Goal: Navigation & Orientation: Find specific page/section

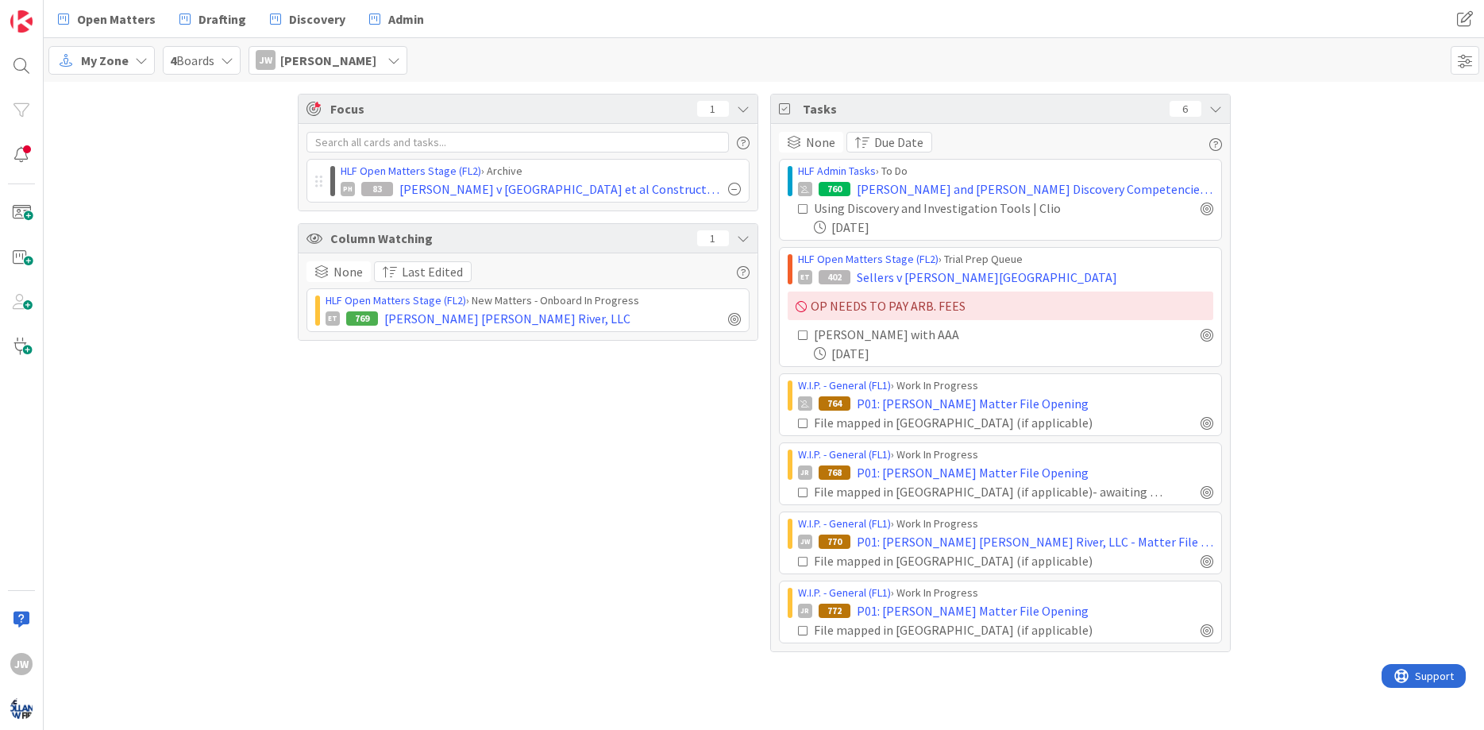
click at [759, 447] on div "Focus 1 HLF Open Matters Stage (FL2) › Archive PH 83 [PERSON_NAME] v Pennrose e…" at bounding box center [764, 373] width 1440 height 582
click at [433, 53] on div "My Zone 4 Boards [PERSON_NAME] [PERSON_NAME]" at bounding box center [764, 60] width 1440 height 44
click at [465, 57] on div "My Zone 4 Boards [PERSON_NAME] [PERSON_NAME]" at bounding box center [764, 60] width 1440 height 44
click at [145, 60] on icon at bounding box center [141, 60] width 13 height 13
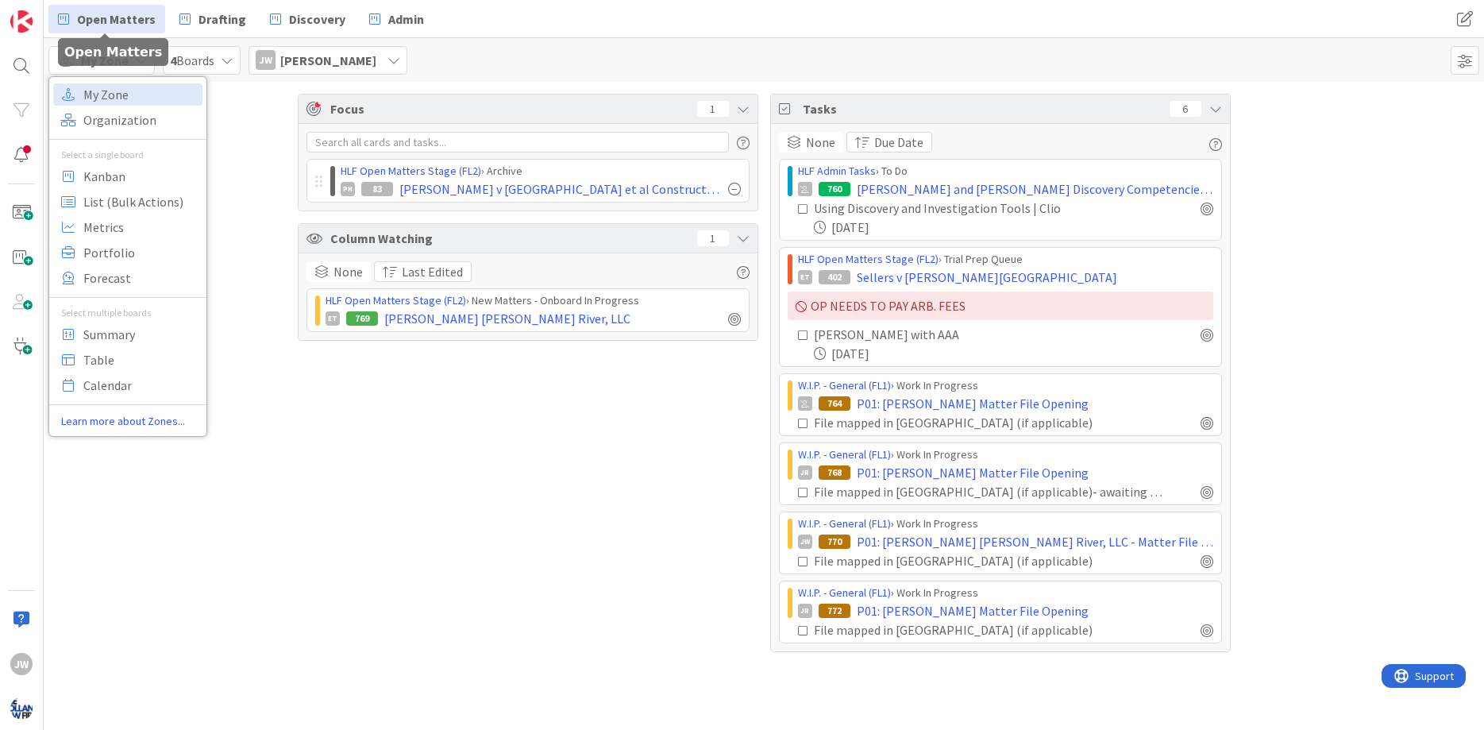
click at [129, 29] on link "Open Matters" at bounding box center [106, 19] width 117 height 29
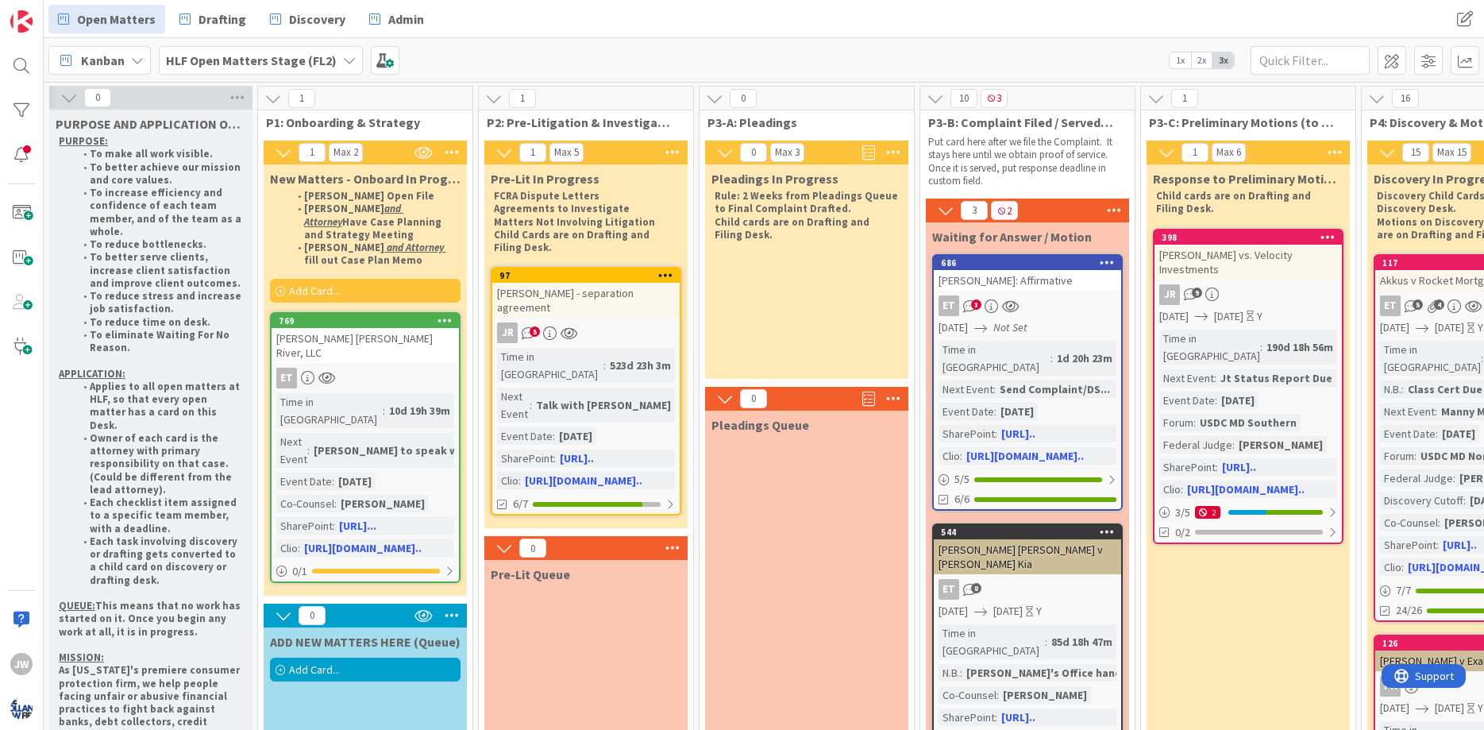
click at [1181, 57] on span "1x" at bounding box center [1180, 60] width 21 height 16
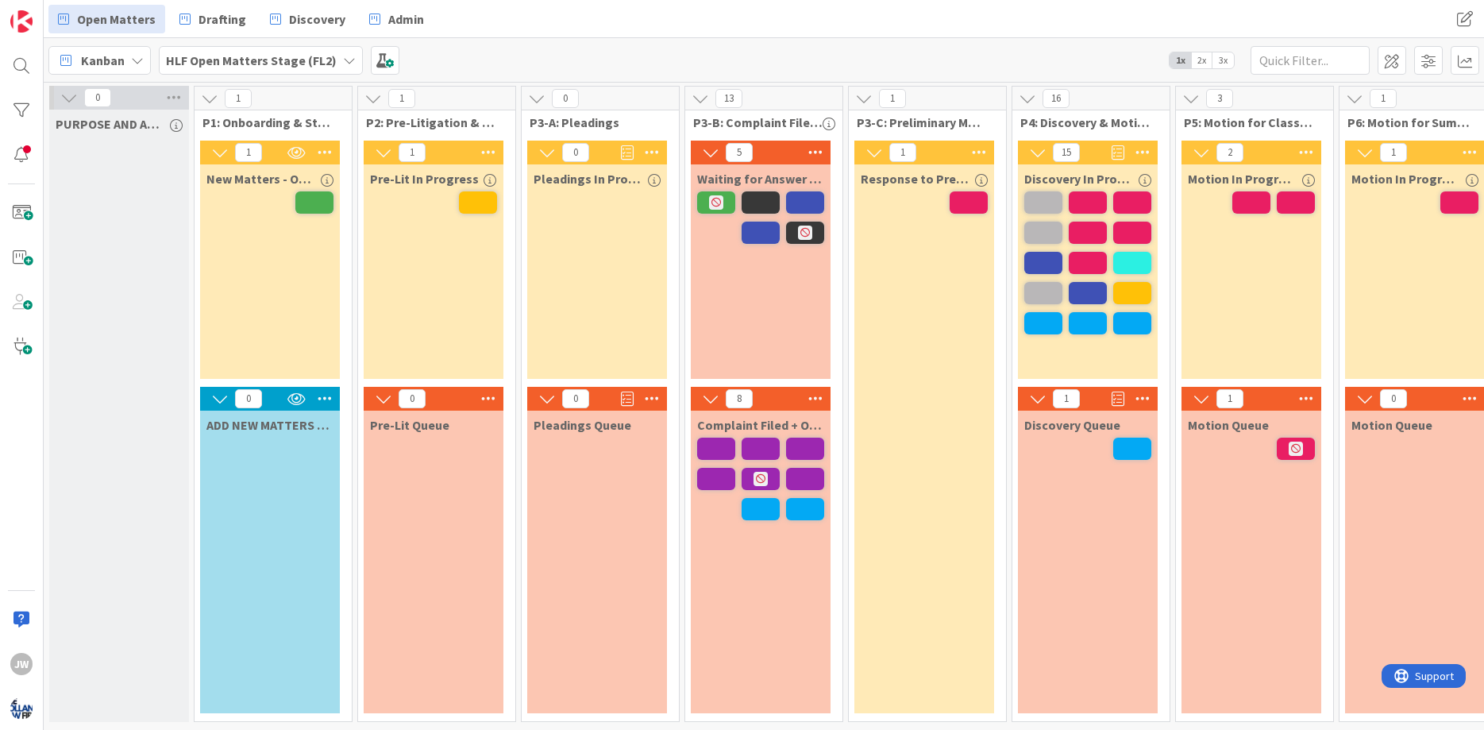
click at [1009, 377] on div "1 P3-C: Preliminary Motions (to Dismiss, etc.) 1 Response to Preliminary Motions" at bounding box center [928, 408] width 164 height 644
click at [1173, 244] on div "16 P4: Discovery & Motions on Discovery ⏩💨 15 Discovery In Progress 1 Discovery…" at bounding box center [1091, 408] width 164 height 644
click at [846, 200] on div "13 P3-B: Complaint Filed / Served / Waiting 5 Waiting for Answer / Motion 8 Com…" at bounding box center [764, 408] width 164 height 644
click at [1173, 249] on div "16 P4: Discovery & Motions on Discovery ⏩💨 15 Discovery In Progress 1 Discovery…" at bounding box center [1091, 408] width 164 height 644
click at [1098, 60] on div "Kanban HLF Open Matters Stage (FL2) 1x 2x 3x" at bounding box center [764, 60] width 1440 height 44
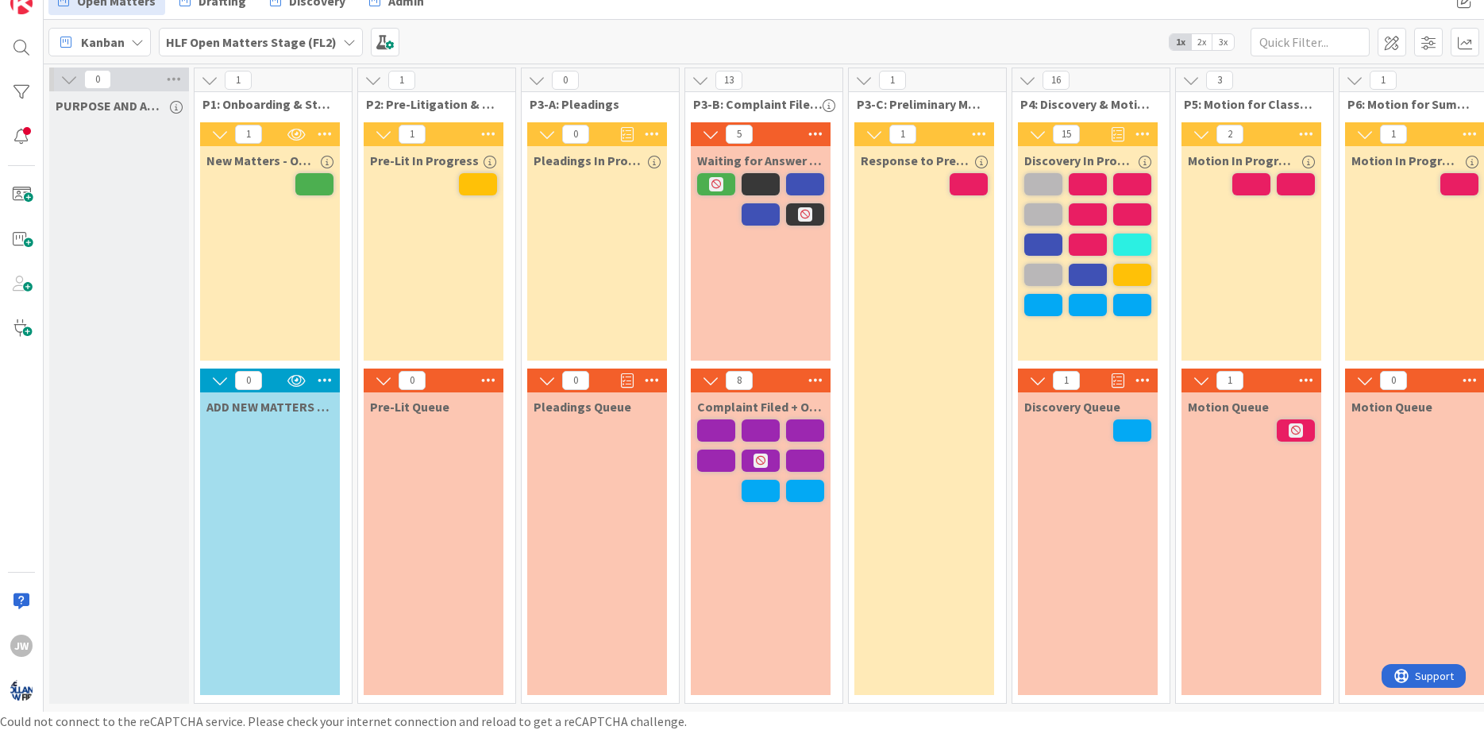
scroll to position [19, 0]
click at [429, 41] on div "Kanban HLF Open Matters Stage (FL2) 1x 2x 3x" at bounding box center [764, 41] width 1440 height 44
click at [1173, 268] on div "16 P4: Discovery & Motions on Discovery ⏩💨 15 Discovery In Progress 1 Discovery…" at bounding box center [1091, 389] width 164 height 644
click at [1173, 248] on div "16 P4: Discovery & Motions on Discovery ⏩💨 15 Discovery In Progress 1 Discovery…" at bounding box center [1091, 389] width 164 height 644
click at [1173, 245] on div "16 P4: Discovery & Motions on Discovery ⏩💨 15 Discovery In Progress 1 Discovery…" at bounding box center [1091, 389] width 164 height 644
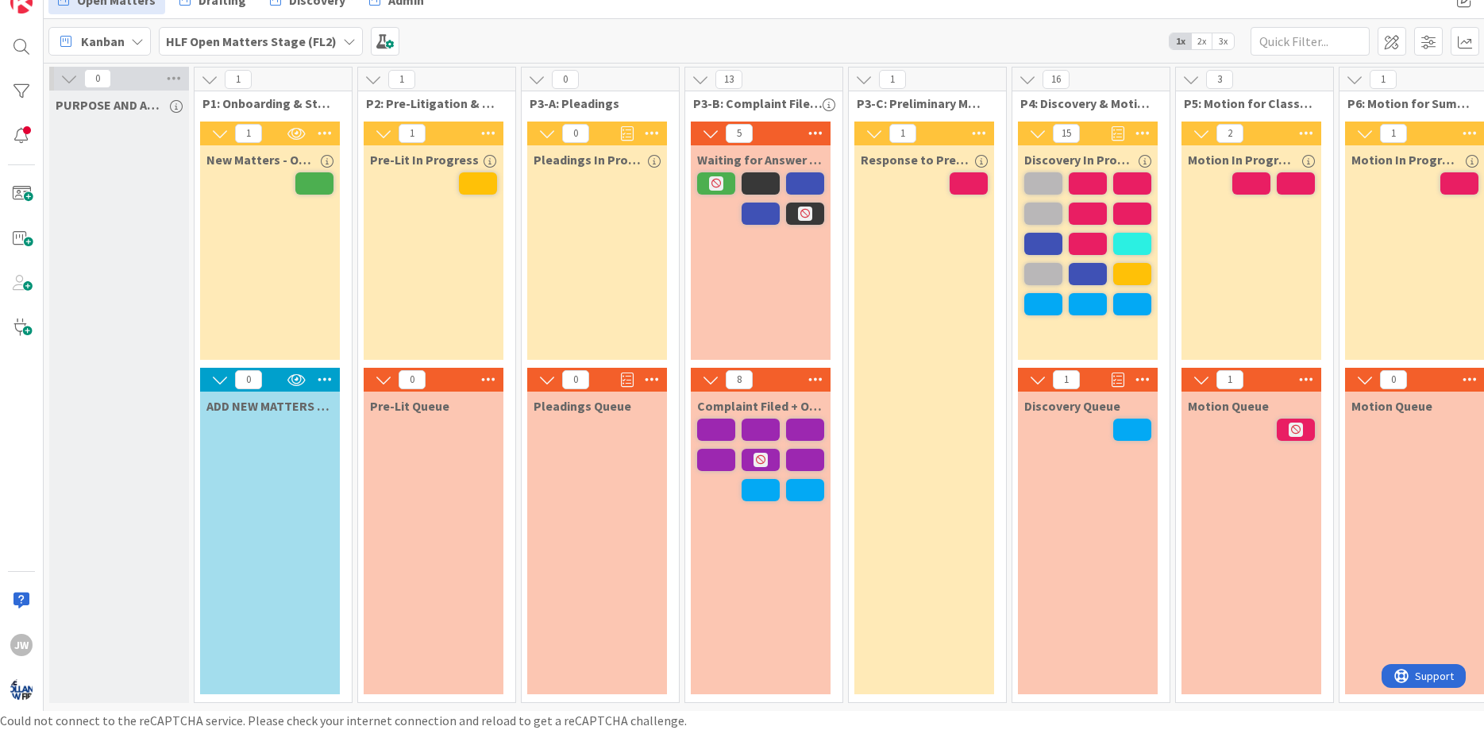
click at [1173, 238] on div "16 P4: Discovery & Motions on Discovery ⏩💨 15 Discovery In Progress 1 Discovery…" at bounding box center [1091, 389] width 164 height 644
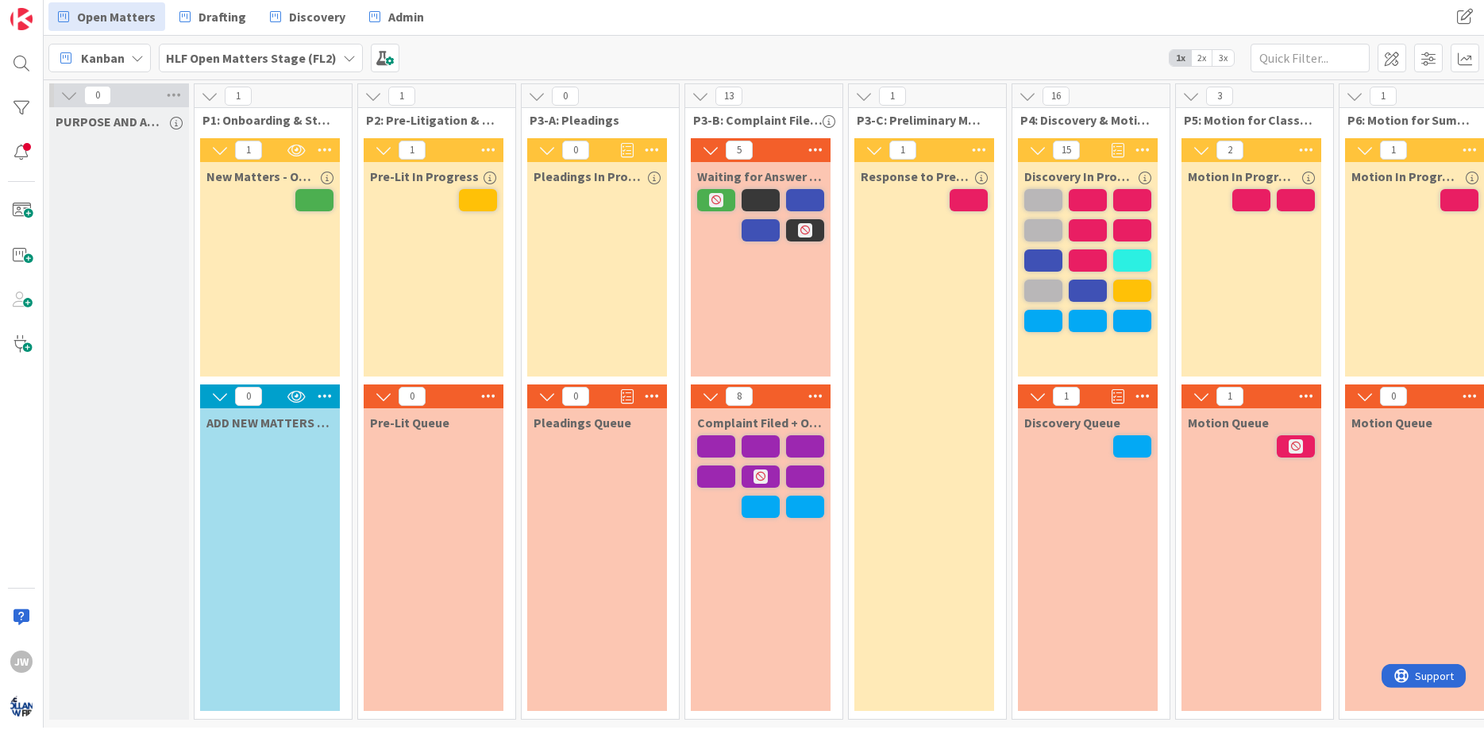
scroll to position [0, 0]
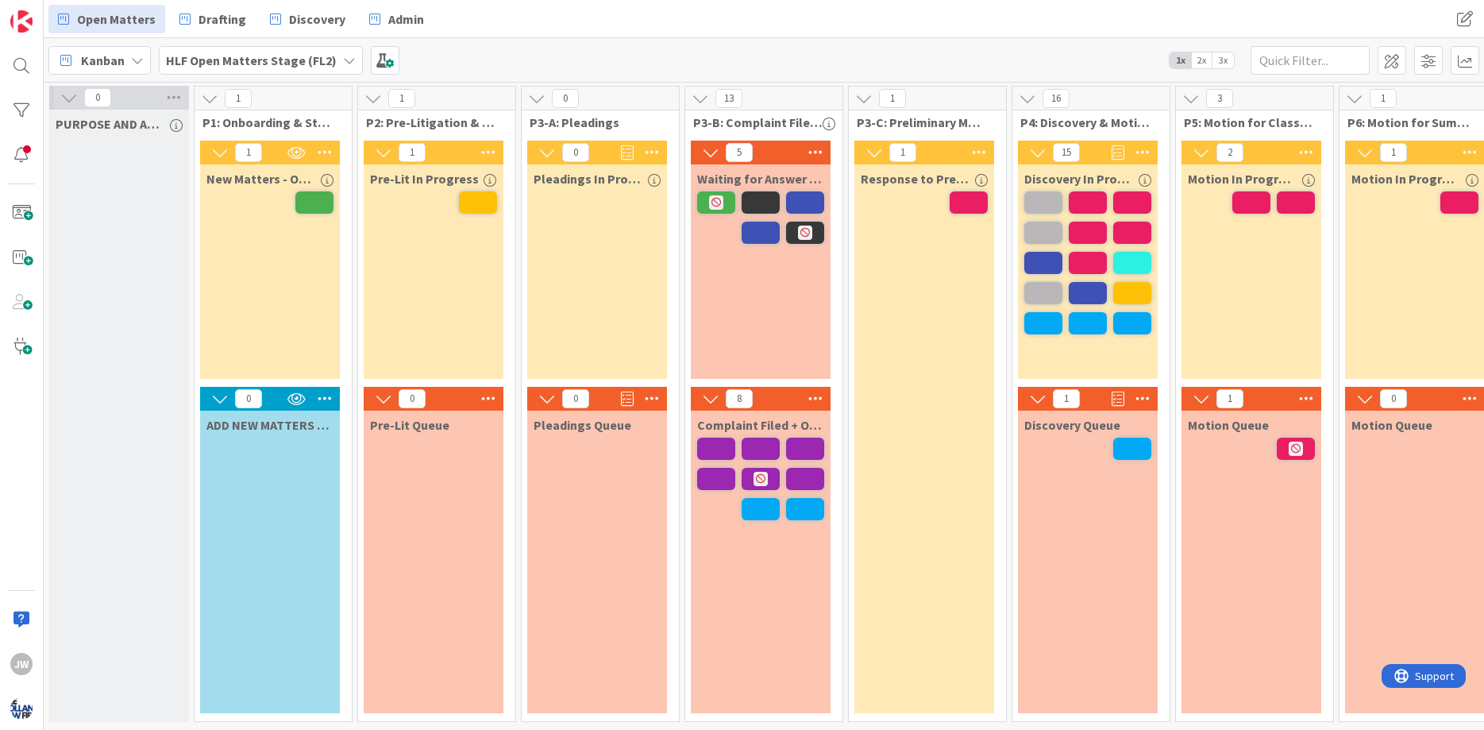
click at [1173, 221] on div "16 P4: Discovery & Motions on Discovery ⏩💨 15 Discovery In Progress 1 Discovery…" at bounding box center [1091, 408] width 164 height 644
click at [1173, 198] on div "16 P4: Discovery & Motions on Discovery ⏩💨 15 Discovery In Progress 1 Discovery…" at bounding box center [1091, 408] width 164 height 644
click at [1009, 249] on div "1 P3-C: Preliminary Motions (to Dismiss, etc.) 1 Response to Preliminary Motions" at bounding box center [928, 408] width 164 height 644
click at [1173, 219] on div "16 P4: Discovery & Motions on Discovery ⏩💨 15 Discovery In Progress 1 Discovery…" at bounding box center [1091, 408] width 164 height 644
